Goal: Book appointment/travel/reservation

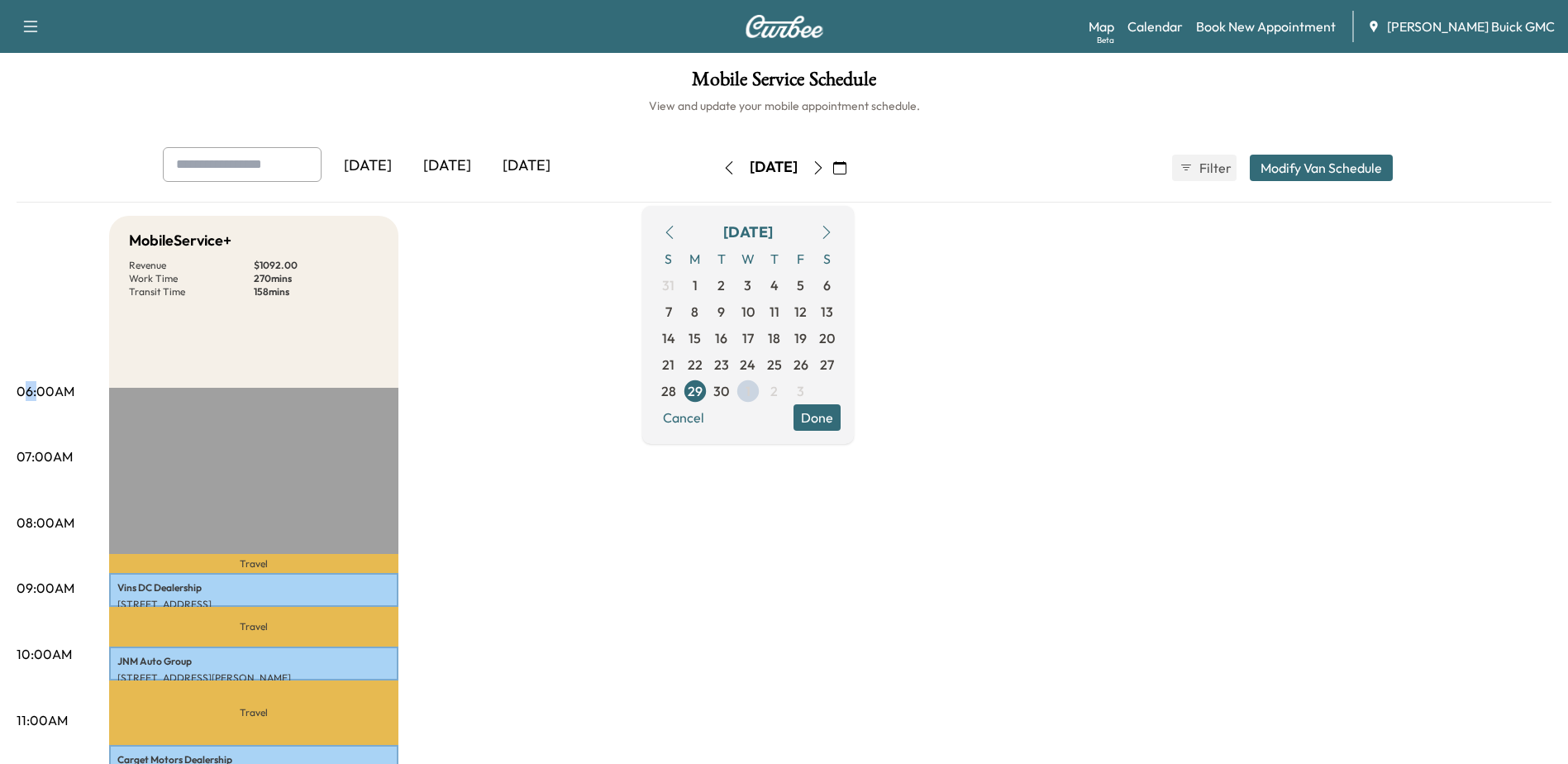
drag, startPoint x: 25, startPoint y: 392, endPoint x: 35, endPoint y: 395, distance: 10.4
click at [35, 395] on p "06:00AM" at bounding box center [45, 391] width 58 height 20
drag, startPoint x: 35, startPoint y: 395, endPoint x: 44, endPoint y: 417, distance: 23.8
click at [20, 454] on p "07:00AM" at bounding box center [44, 456] width 56 height 20
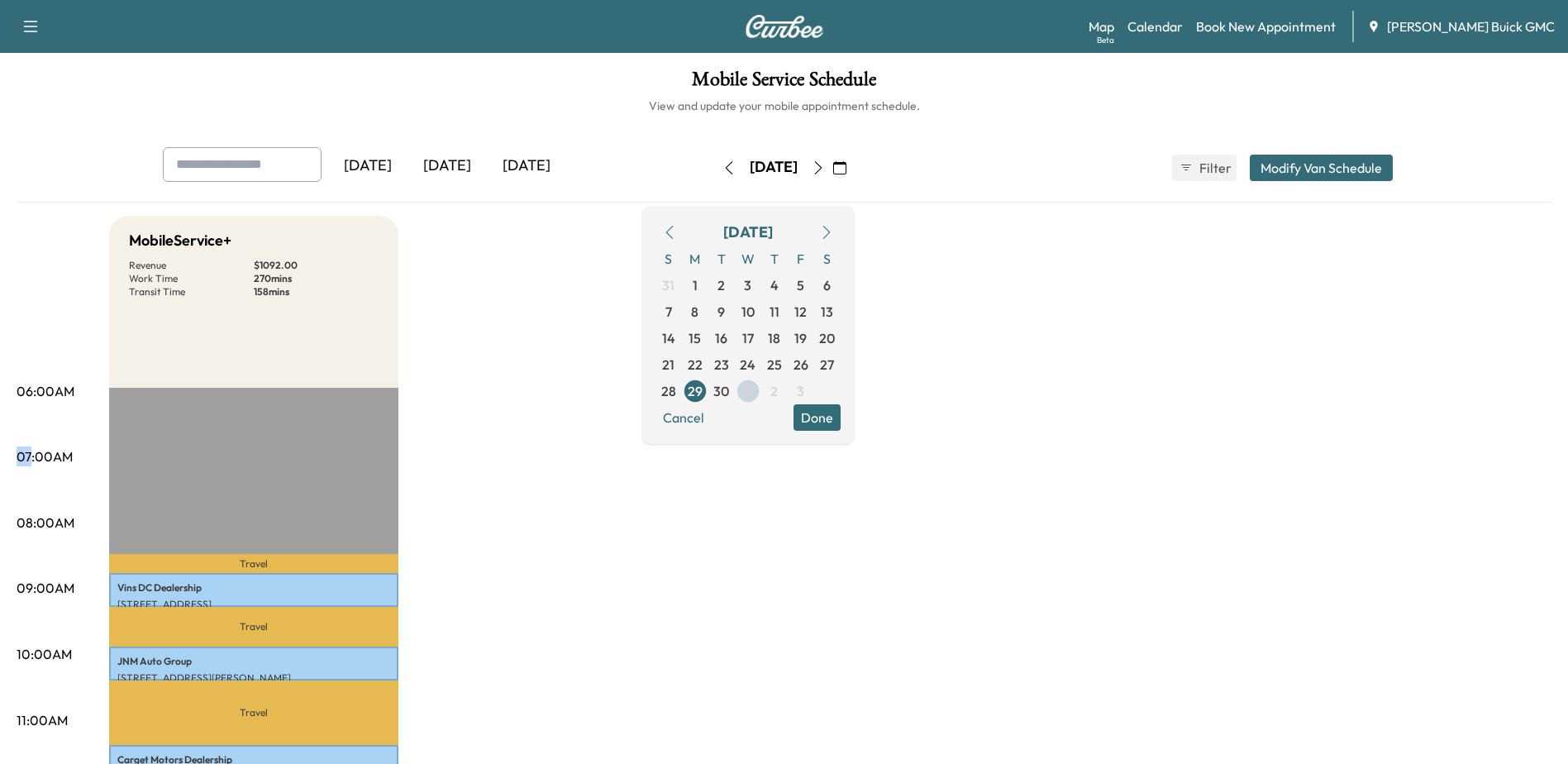
click at [20, 454] on p "07:00AM" at bounding box center [44, 456] width 56 height 20
drag, startPoint x: 20, startPoint y: 454, endPoint x: 33, endPoint y: 523, distance: 70.2
click at [33, 523] on p "08:00AM" at bounding box center [45, 523] width 58 height 20
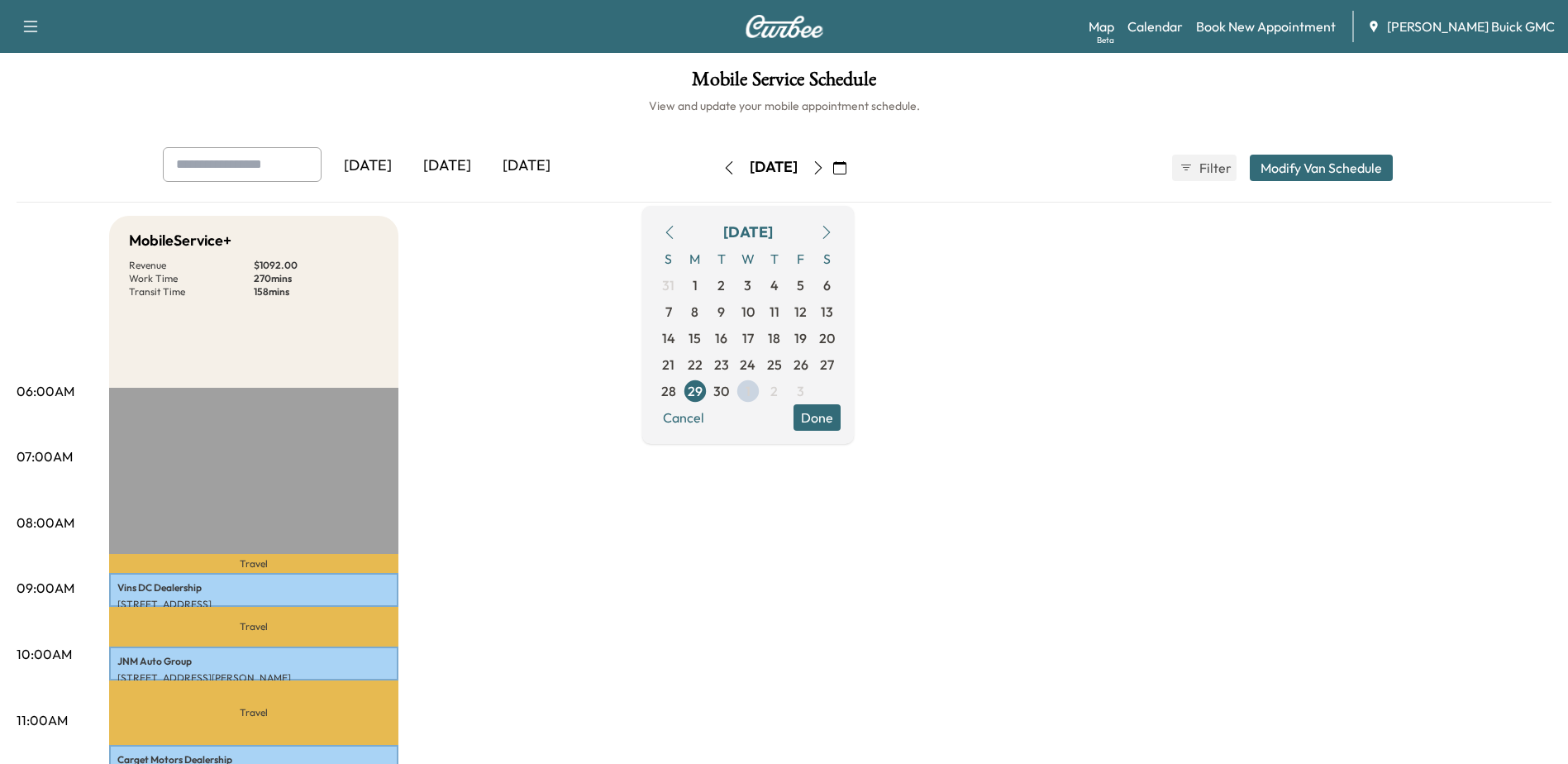
click at [33, 393] on p "06:00AM" at bounding box center [45, 391] width 58 height 20
drag, startPoint x: 39, startPoint y: 392, endPoint x: 24, endPoint y: 391, distance: 15.0
click at [24, 391] on p "06:00AM" at bounding box center [45, 391] width 58 height 20
drag, startPoint x: 24, startPoint y: 391, endPoint x: 25, endPoint y: 460, distance: 69.0
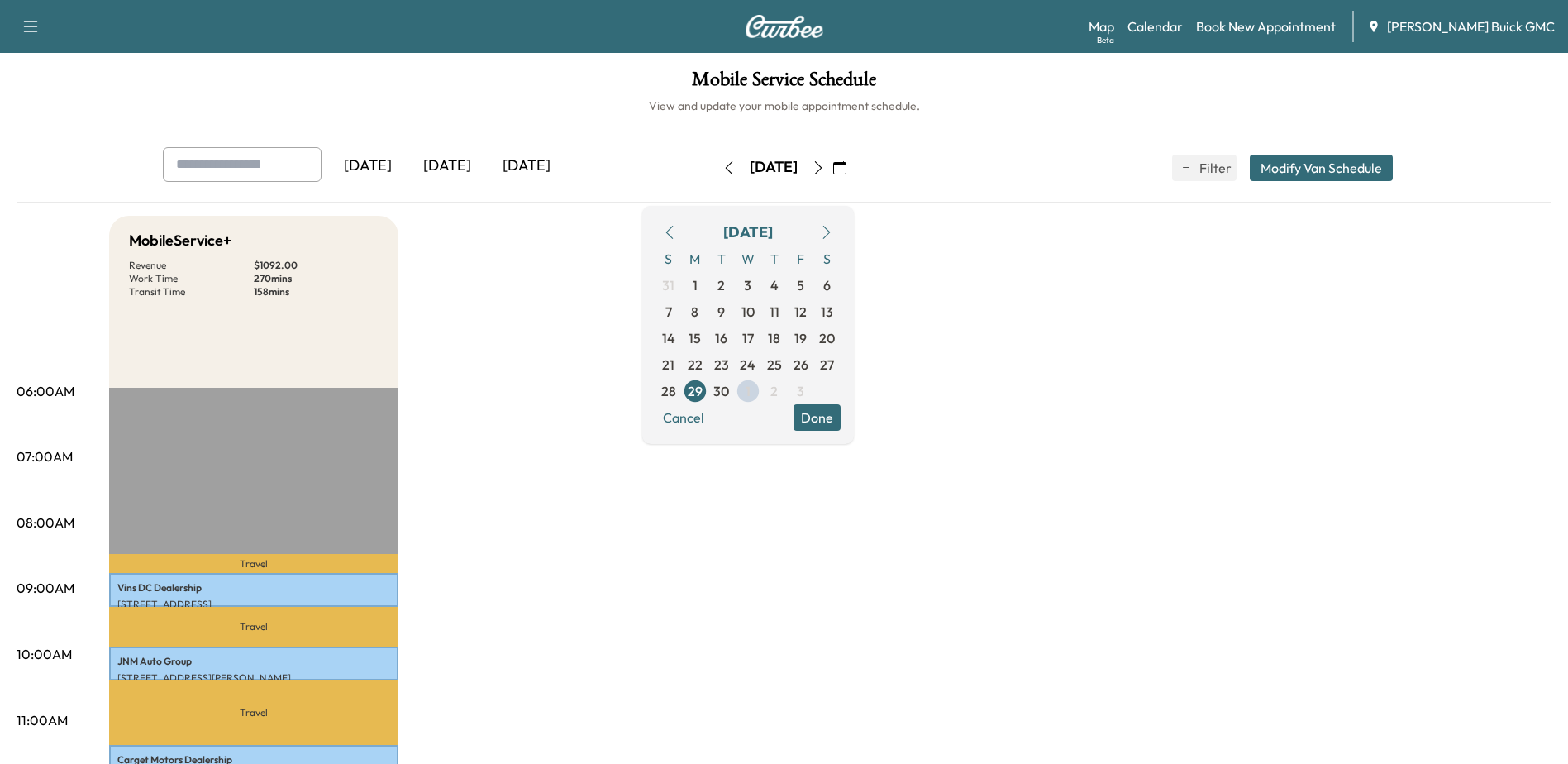
click at [25, 460] on p "07:00AM" at bounding box center [44, 456] width 56 height 20
drag, startPoint x: 25, startPoint y: 460, endPoint x: 24, endPoint y: 524, distance: 64.0
click at [24, 524] on p "08:00AM" at bounding box center [45, 523] width 58 height 20
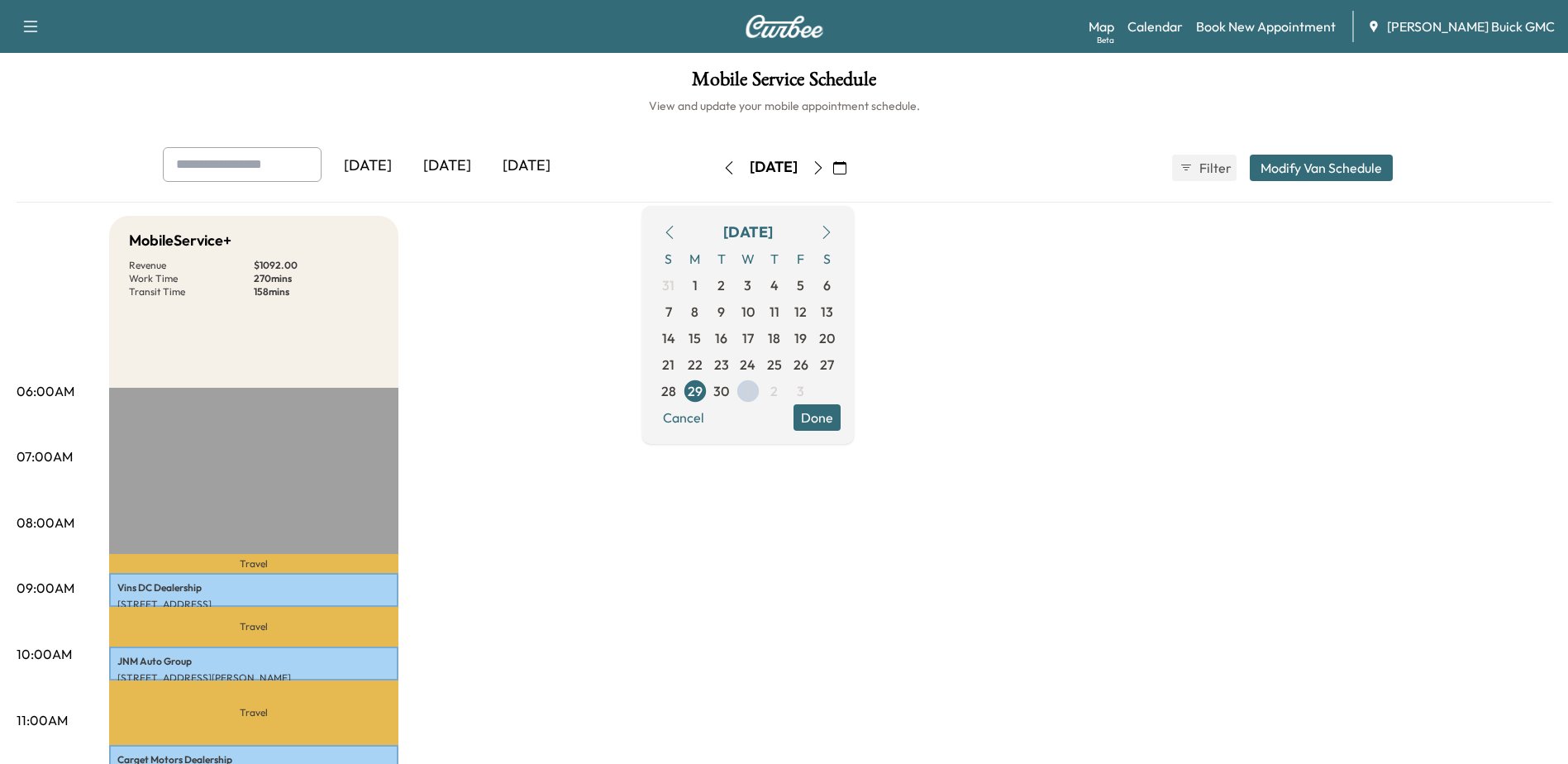
drag, startPoint x: 24, startPoint y: 524, endPoint x: 20, endPoint y: 594, distance: 70.1
click at [20, 594] on p "09:00AM" at bounding box center [45, 587] width 58 height 20
drag, startPoint x: 20, startPoint y: 594, endPoint x: 24, endPoint y: 657, distance: 63.1
click at [24, 657] on p "10:00AM" at bounding box center [44, 654] width 55 height 20
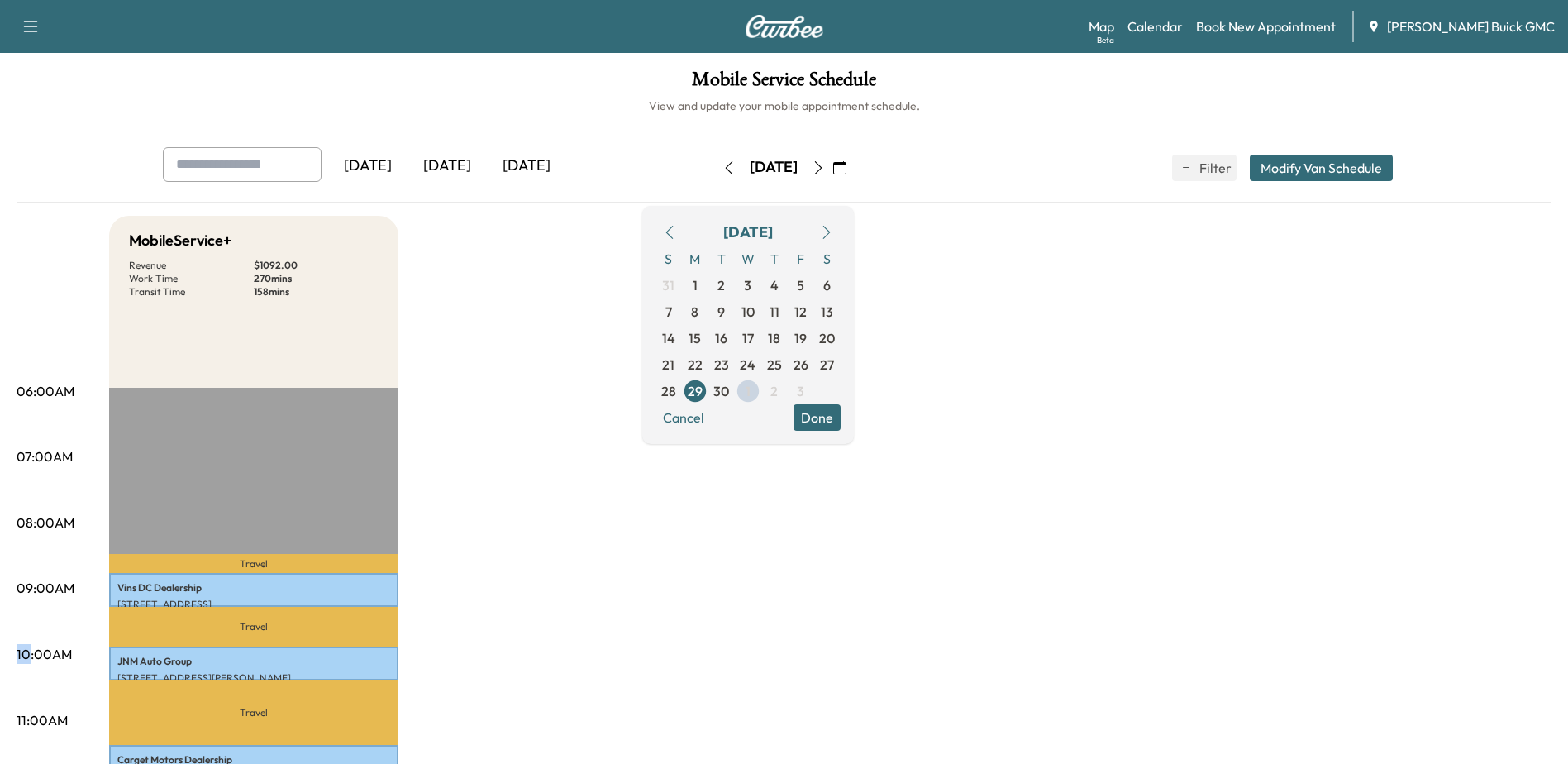
click at [24, 657] on p "10:00AM" at bounding box center [44, 654] width 55 height 20
drag, startPoint x: 24, startPoint y: 657, endPoint x: 18, endPoint y: 721, distance: 64.3
click at [18, 721] on p "11:00AM" at bounding box center [42, 720] width 51 height 20
click at [20, 719] on p "11:00AM" at bounding box center [42, 720] width 51 height 20
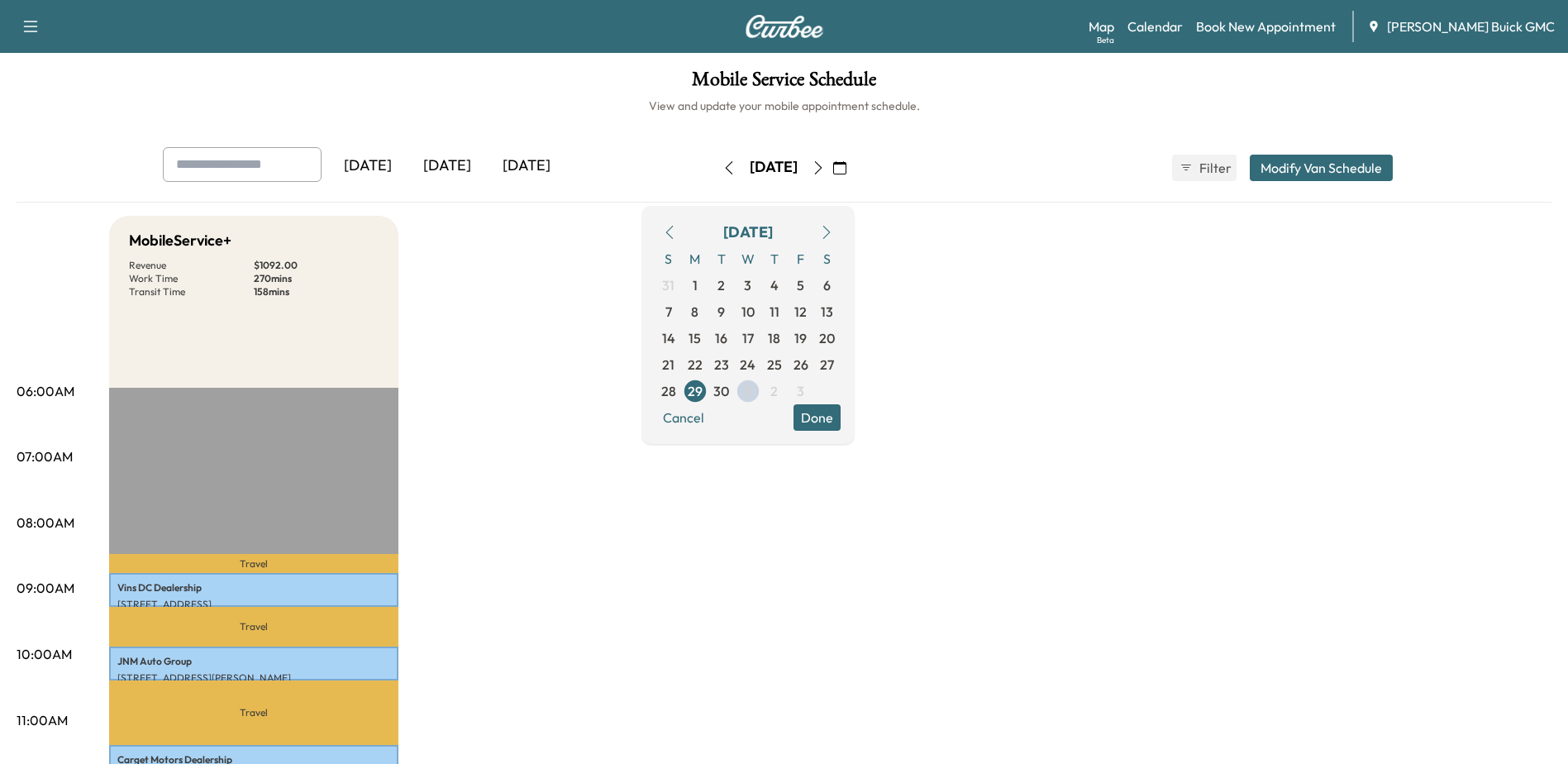
click at [825, 164] on icon "button" at bounding box center [818, 167] width 13 height 13
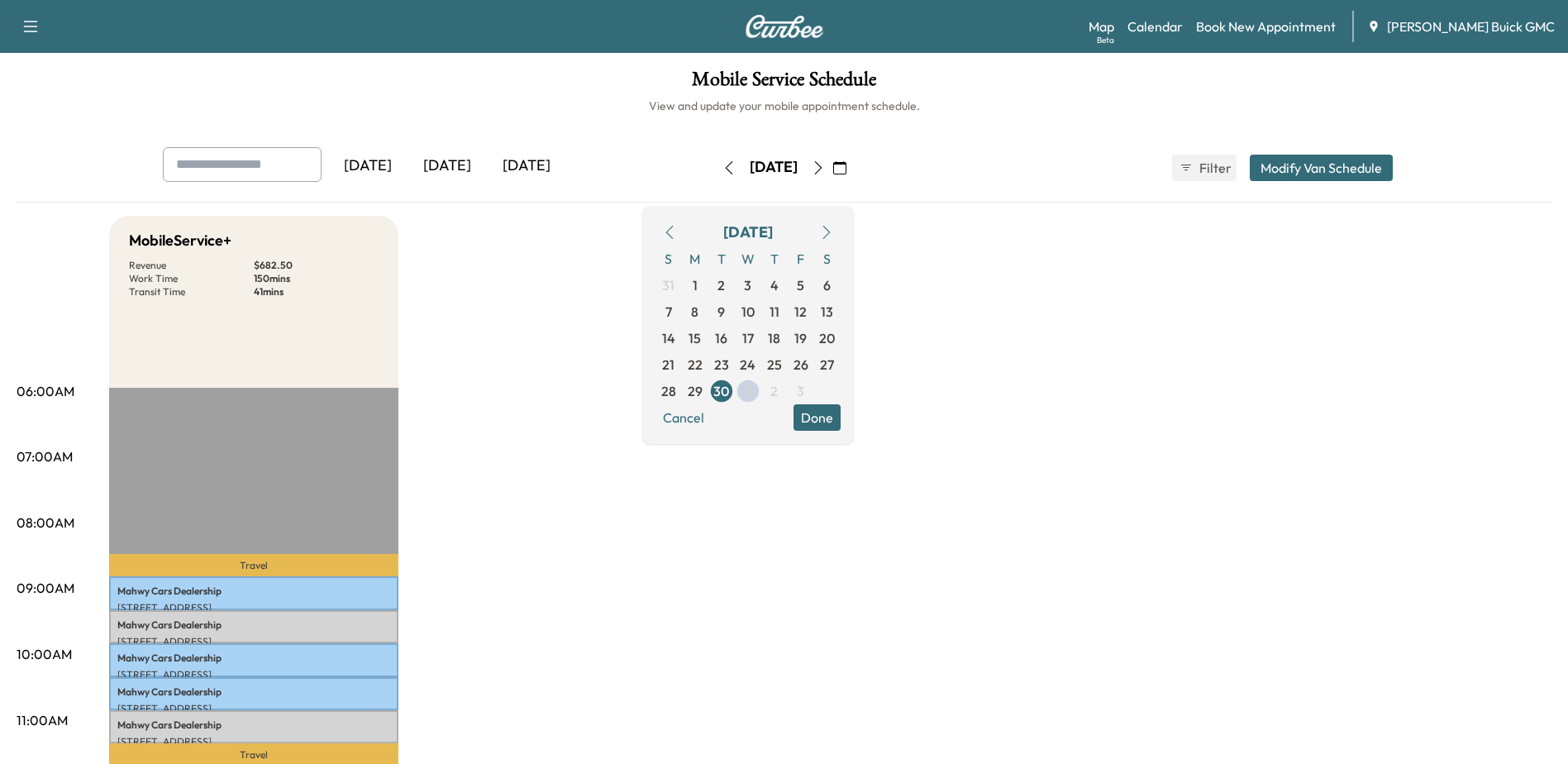
click at [834, 237] on icon "button" at bounding box center [826, 231] width 13 height 13
click at [778, 283] on span "2" at bounding box center [775, 285] width 8 height 20
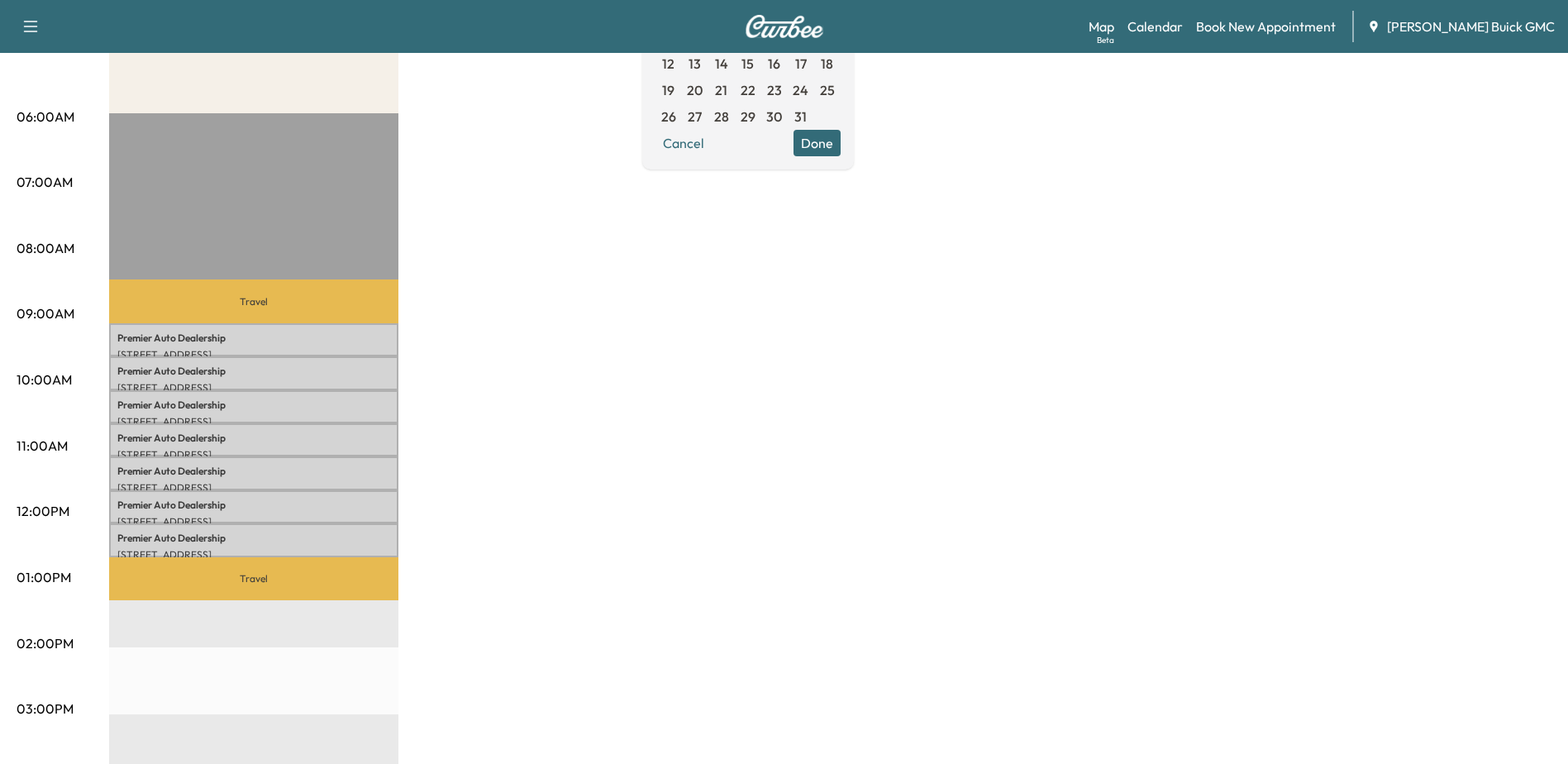
scroll to position [166, 0]
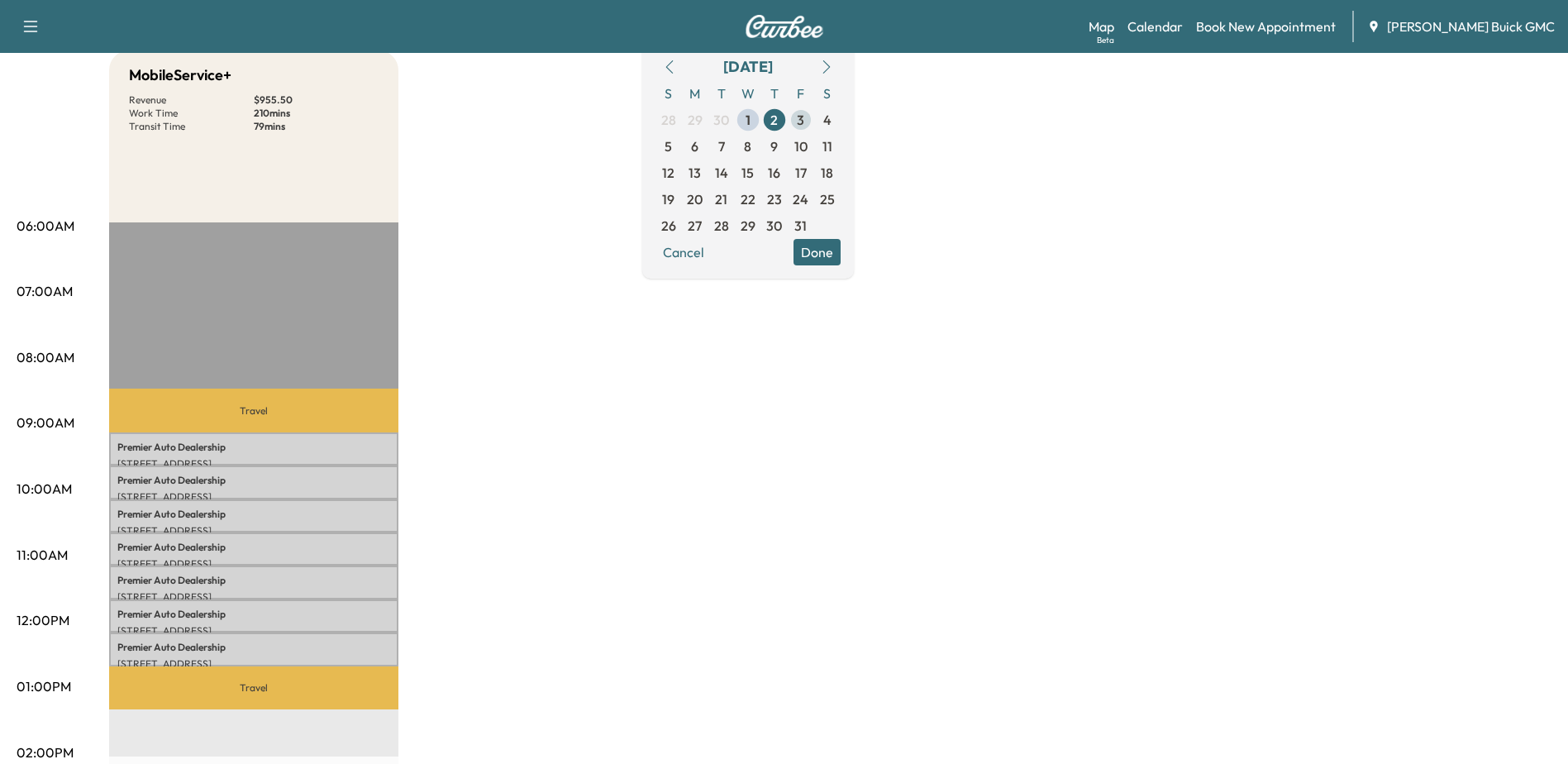
click at [804, 125] on span "3" at bounding box center [801, 120] width 8 height 20
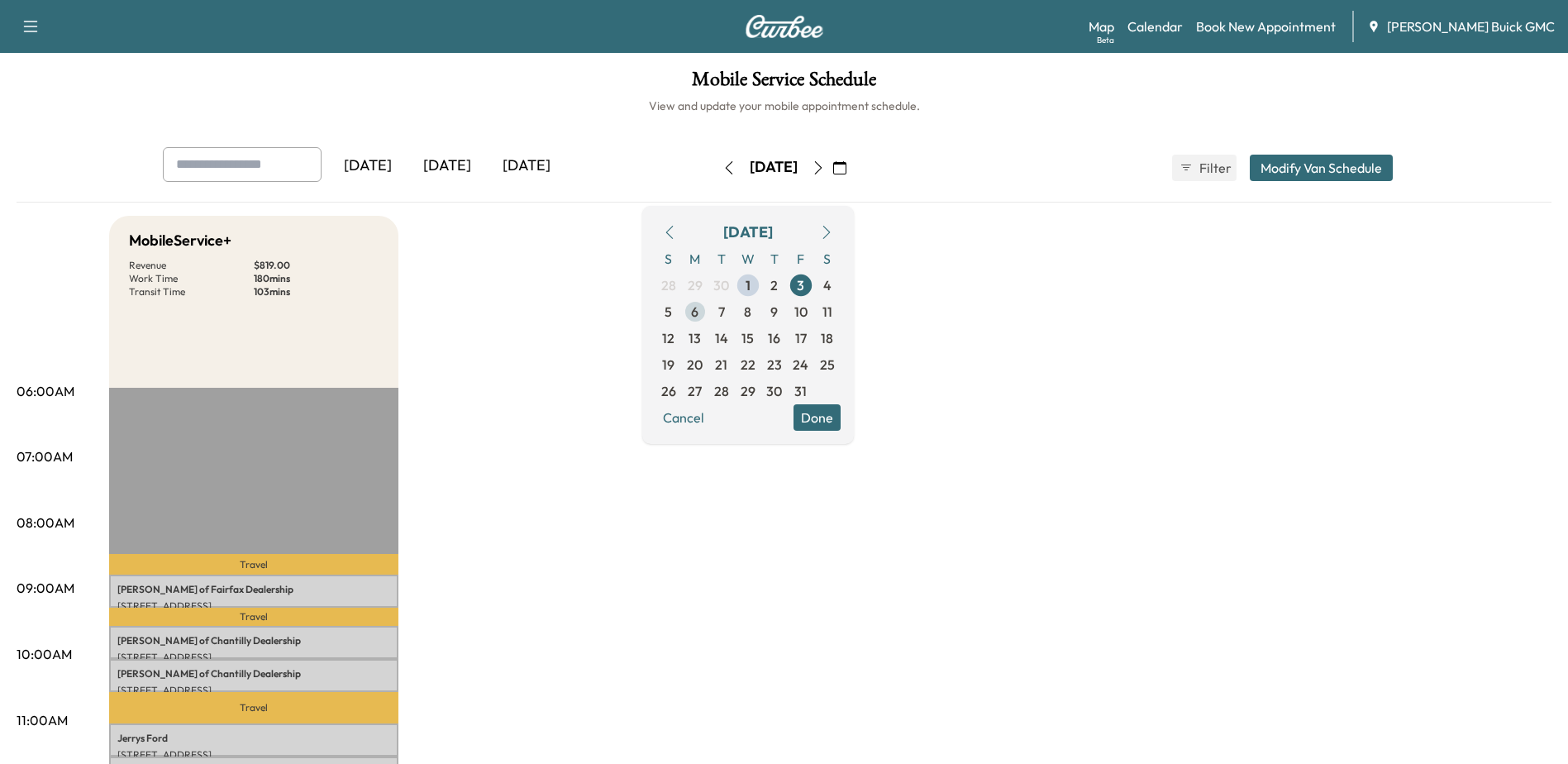
click at [698, 309] on span "6" at bounding box center [695, 312] width 8 height 20
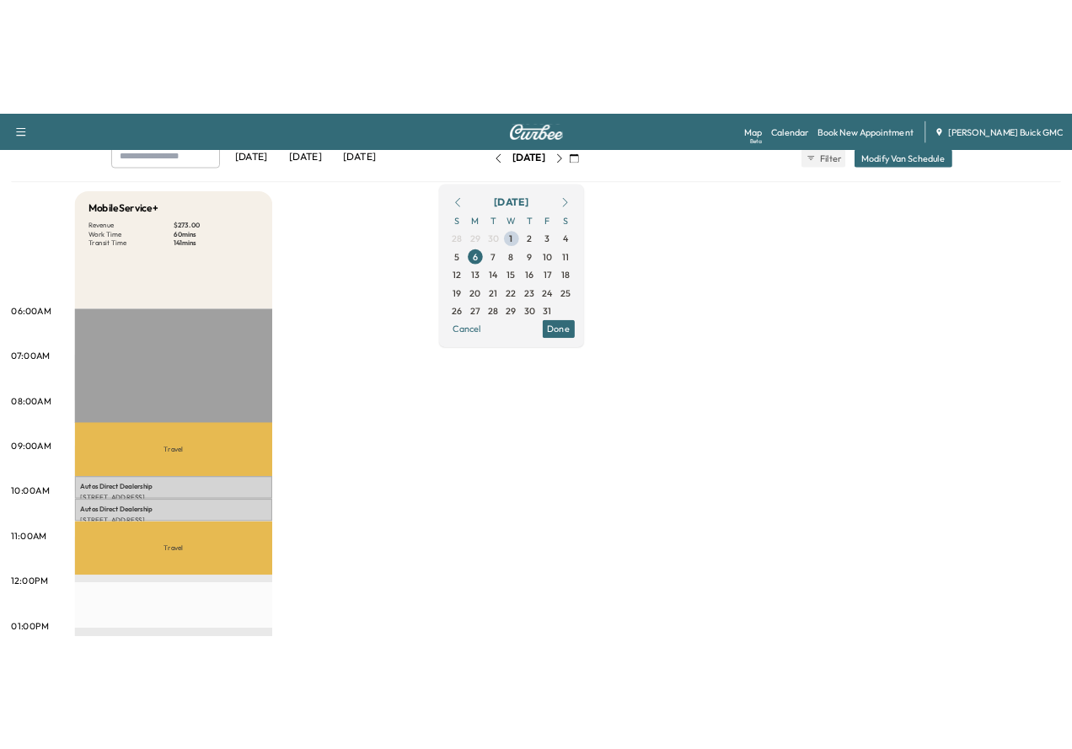
scroll to position [253, 0]
